Goal: Obtain resource: Download file/media

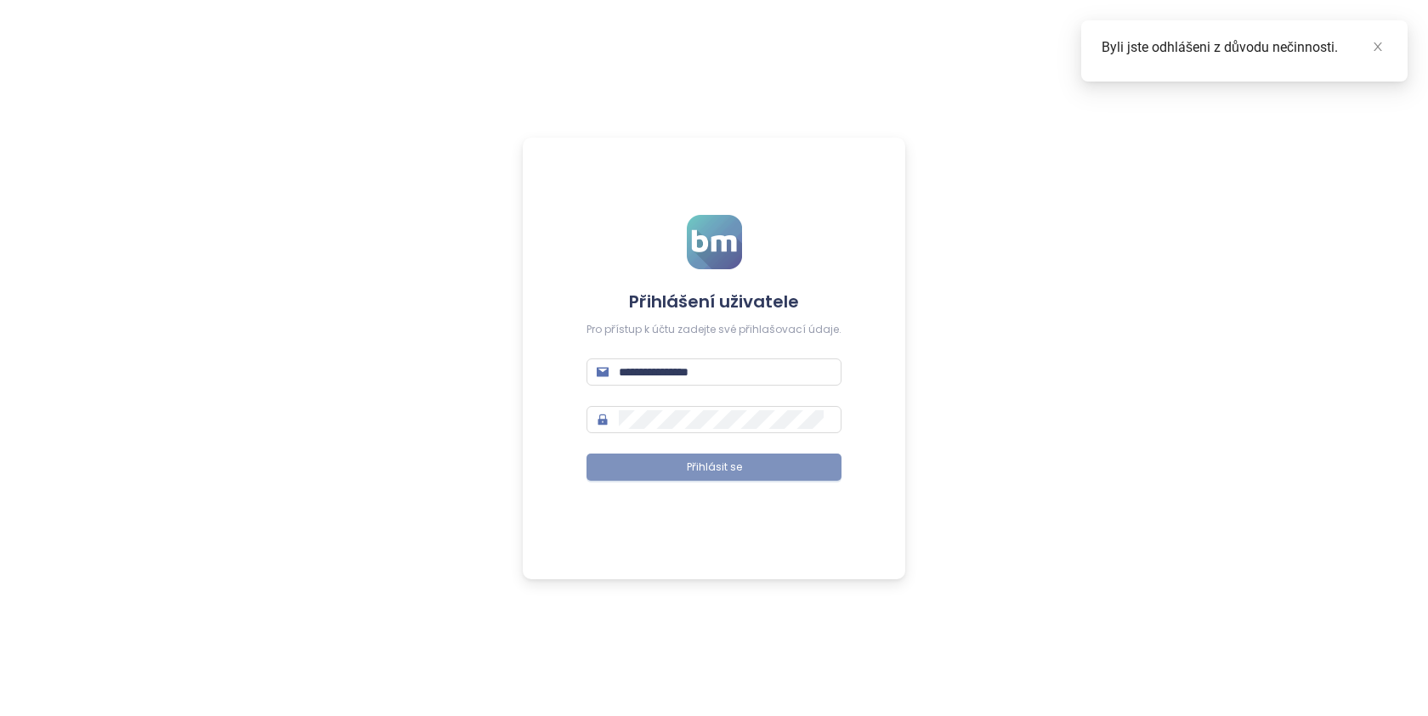
click at [691, 460] on span "Přihlásit se" at bounding box center [714, 468] width 55 height 16
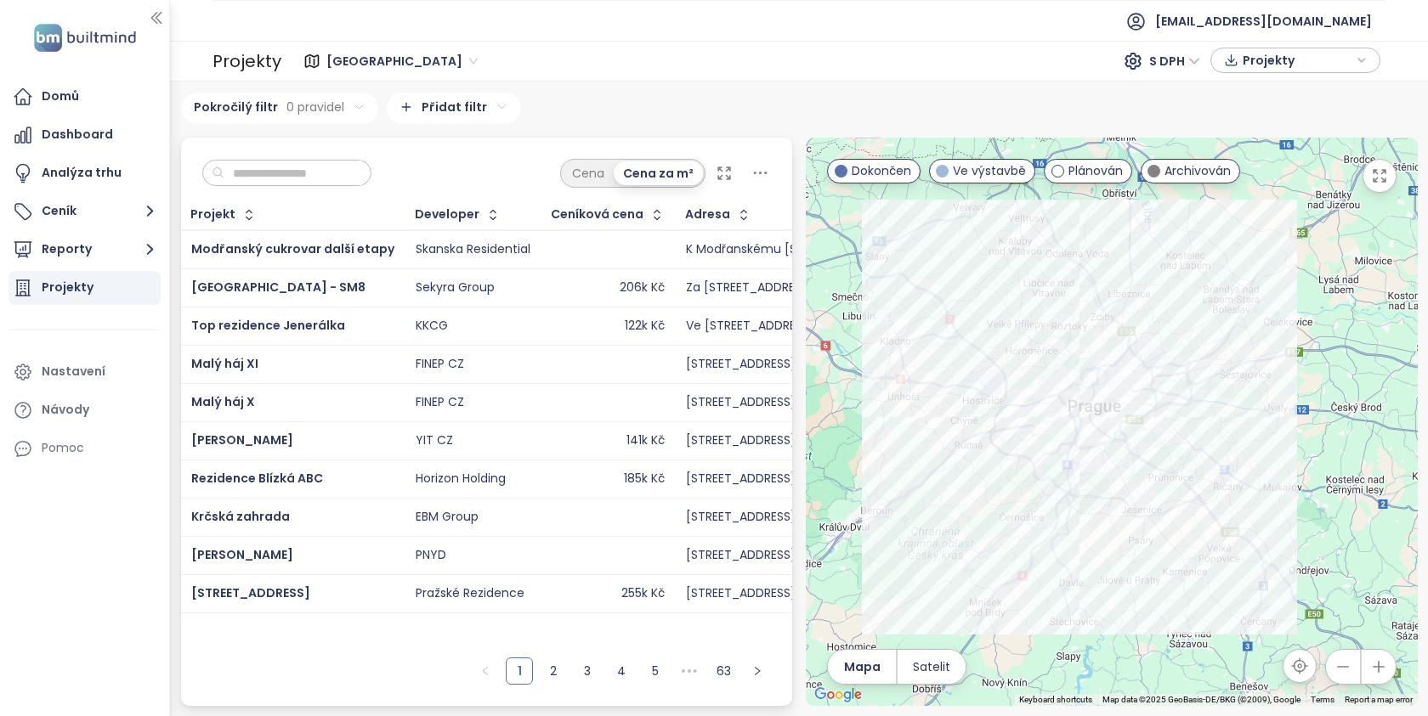
click at [258, 166] on input "text" at bounding box center [293, 173] width 138 height 25
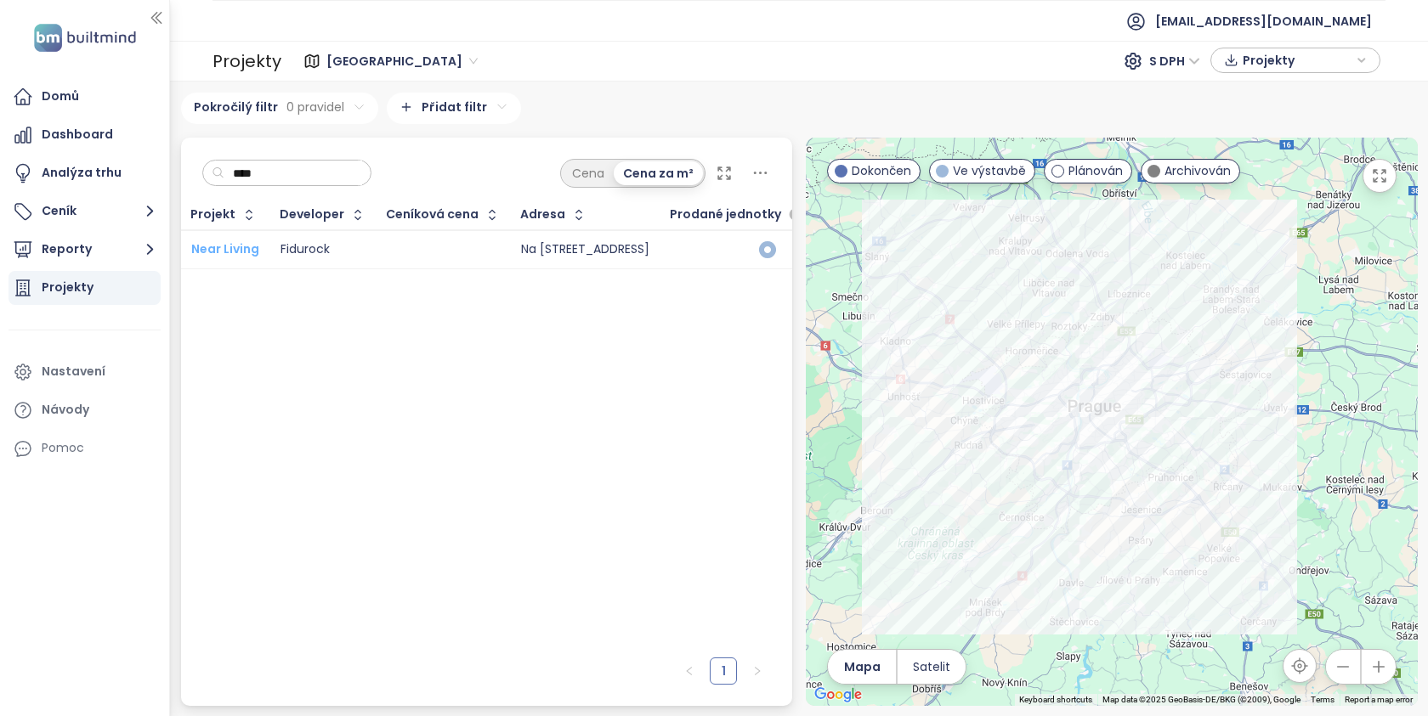
type input "****"
click at [242, 244] on span "Near Living" at bounding box center [225, 249] width 68 height 17
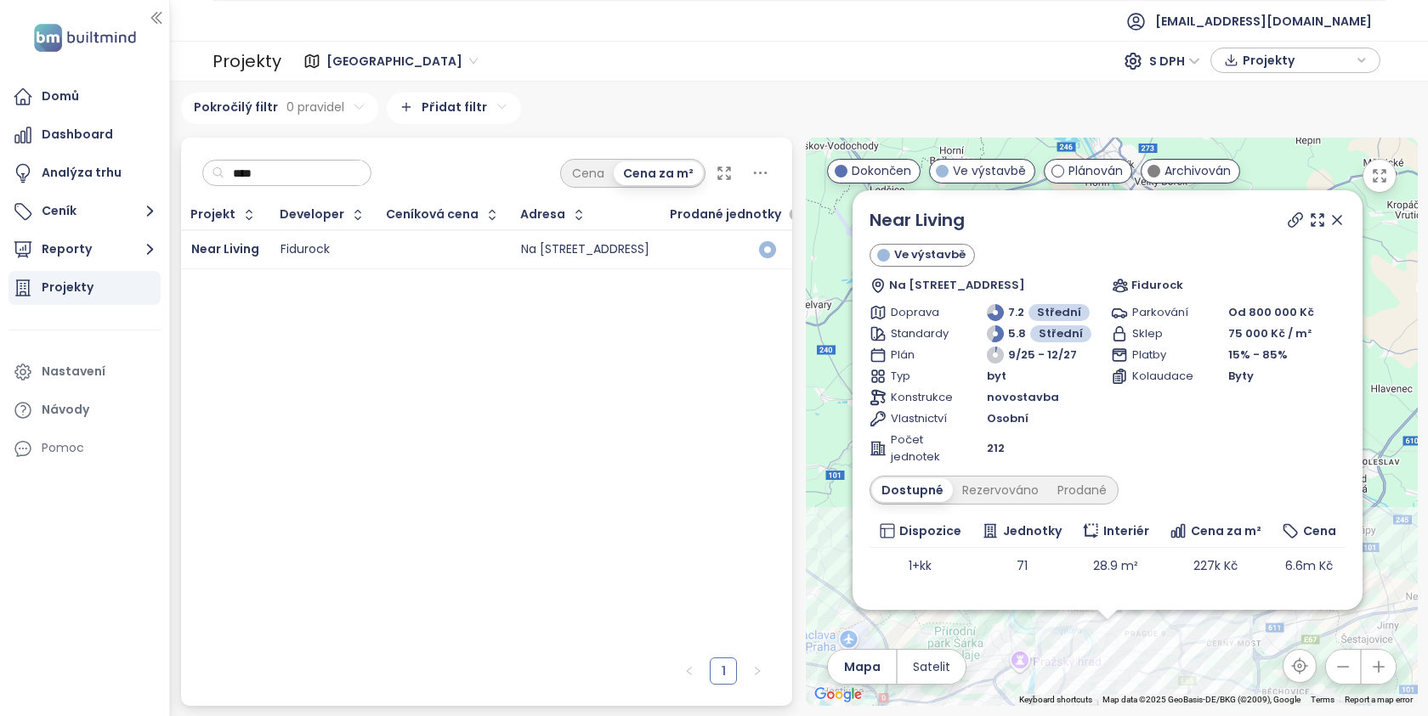
drag, startPoint x: 1112, startPoint y: 654, endPoint x: 1143, endPoint y: 652, distance: 30.7
click at [1143, 652] on div "Near Living Ve výstavbě Na Kopečku 2454/2b, 180 00 Praha 8, Czechia Fidurock Do…" at bounding box center [1112, 422] width 612 height 569
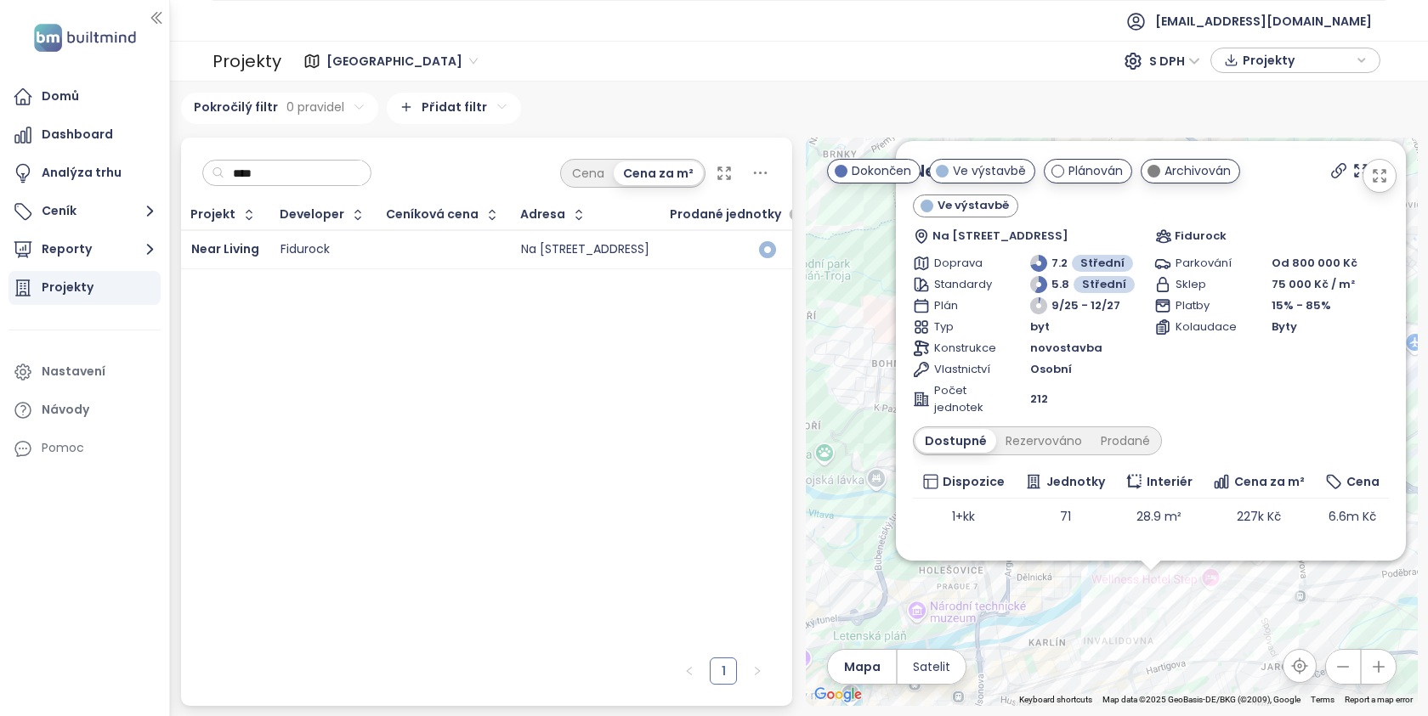
drag, startPoint x: 1278, startPoint y: 629, endPoint x: 1108, endPoint y: 586, distance: 175.4
click at [1108, 586] on div "Near Living Ve výstavbě Na Kopečku 2454/2b, 180 00 Praha 8, Czechia Fidurock Do…" at bounding box center [1112, 422] width 612 height 569
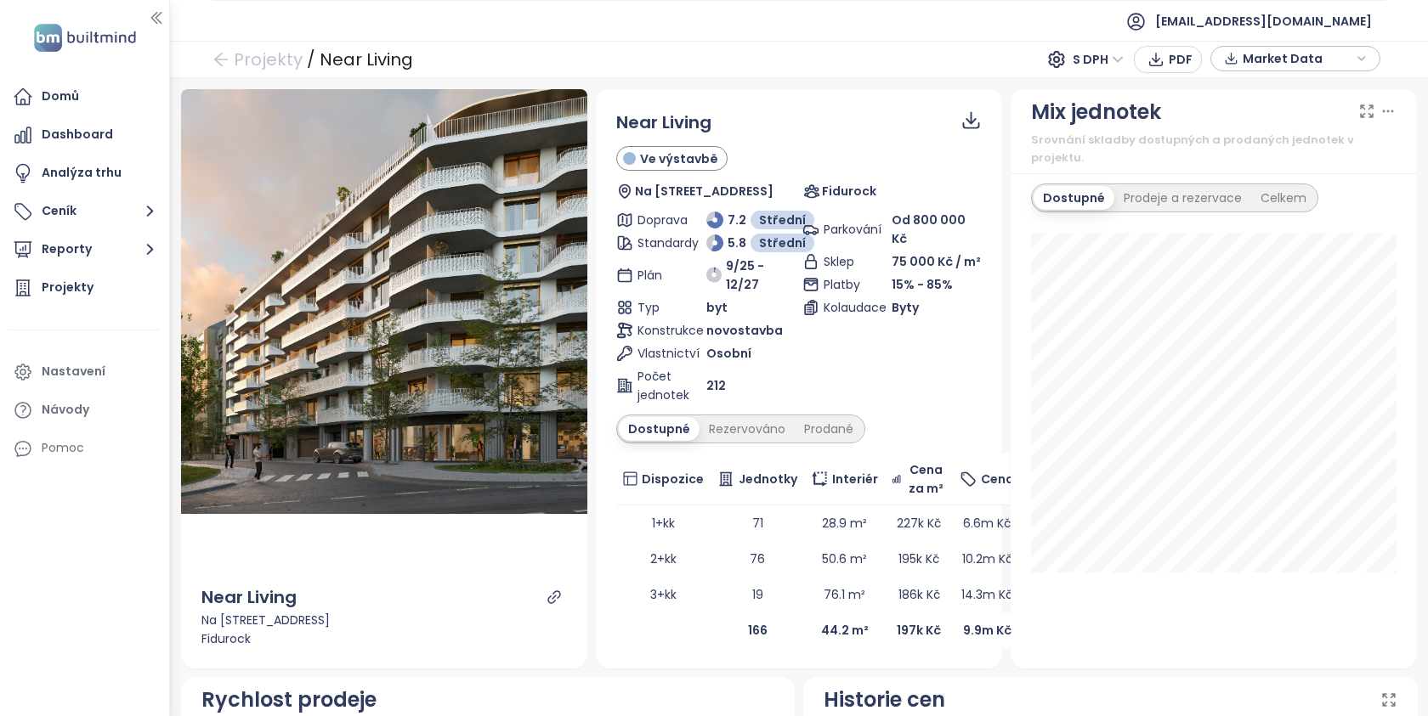
click at [1300, 58] on span "Market Data" at bounding box center [1297, 58] width 110 height 25
click at [1258, 65] on span "Market Data" at bounding box center [1297, 58] width 110 height 25
click at [1254, 257] on button "Stáhnout" at bounding box center [1295, 247] width 151 height 27
